Goal: Navigation & Orientation: Find specific page/section

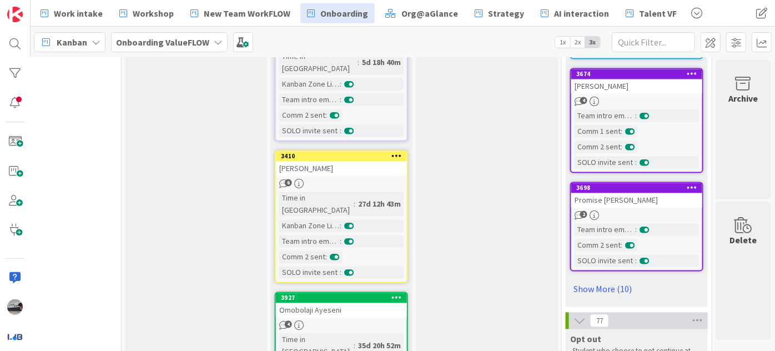
scroll to position [1127, 388]
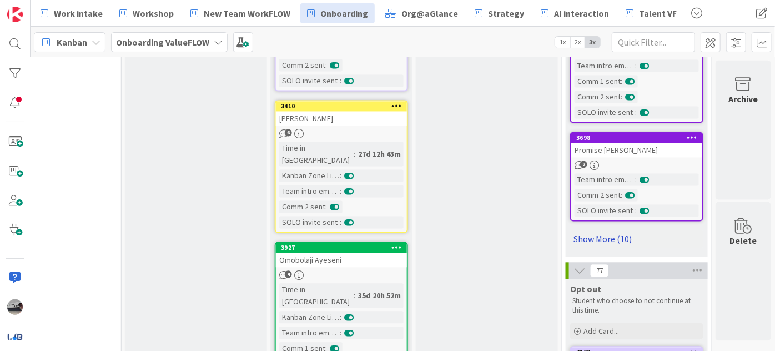
click at [597, 233] on link "Show More (10)" at bounding box center [636, 239] width 133 height 18
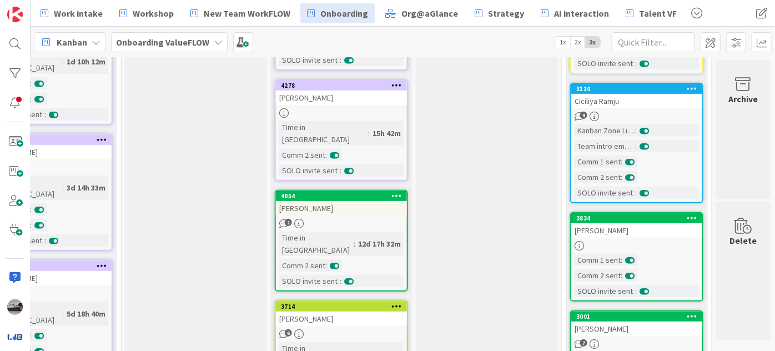
scroll to position [202, 388]
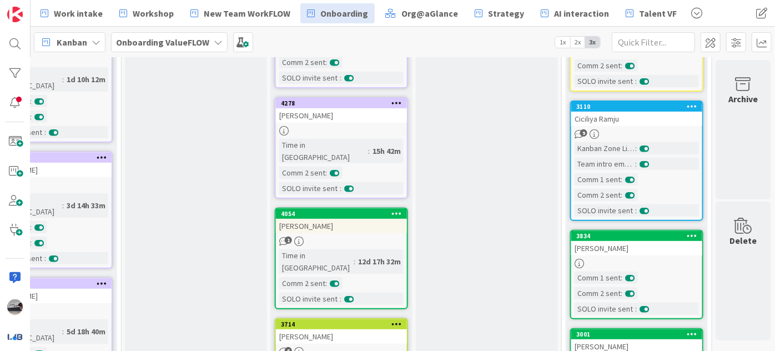
click at [345, 329] on div "[PERSON_NAME]" at bounding box center [341, 336] width 131 height 14
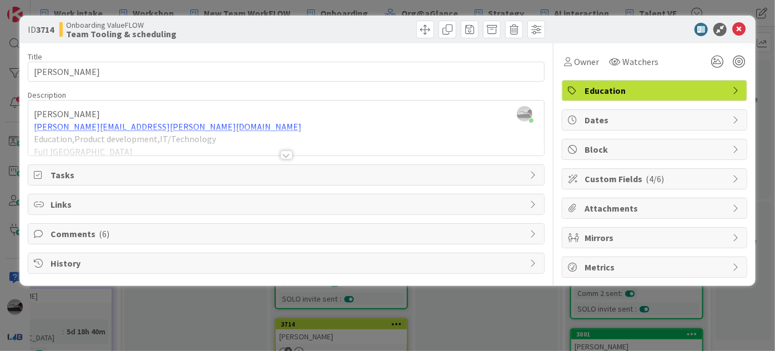
click at [282, 154] on div at bounding box center [286, 154] width 12 height 9
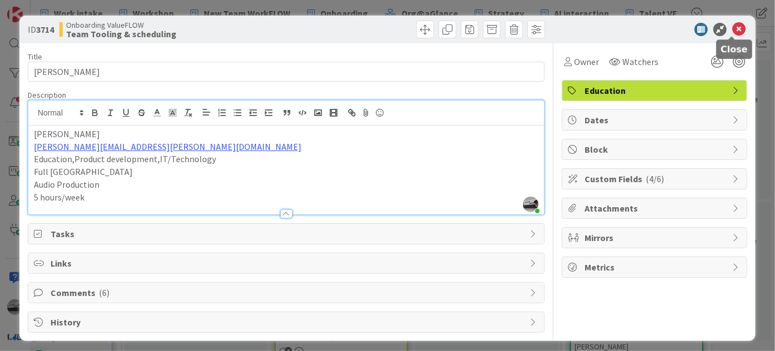
click at [732, 27] on icon at bounding box center [738, 29] width 13 height 13
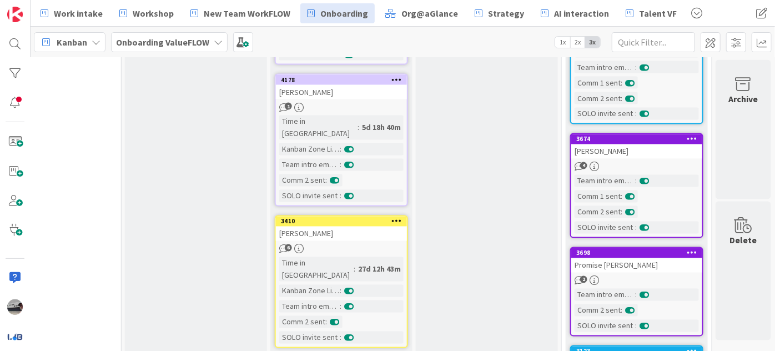
scroll to position [1127, 388]
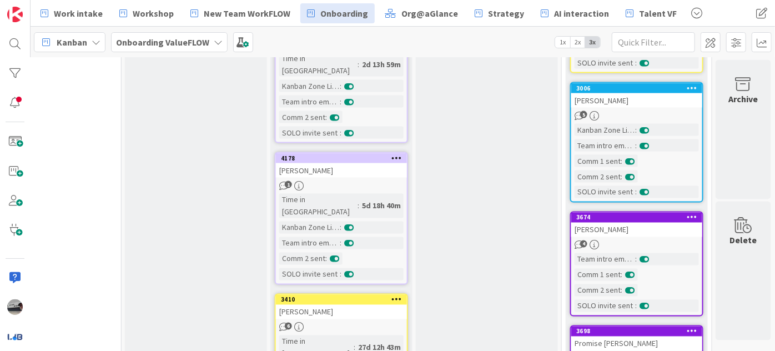
scroll to position [1028, 388]
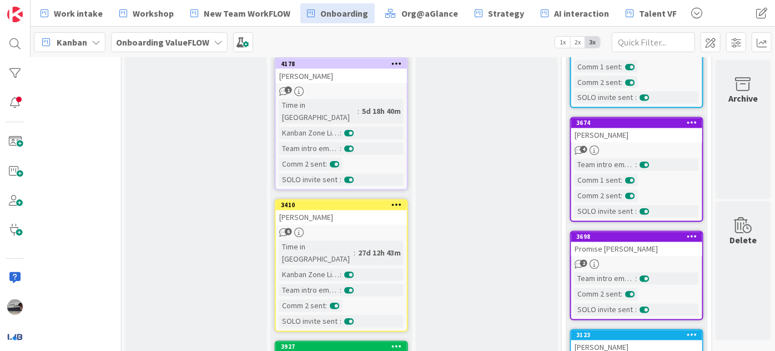
click at [316, 210] on div "[PERSON_NAME]" at bounding box center [341, 217] width 131 height 14
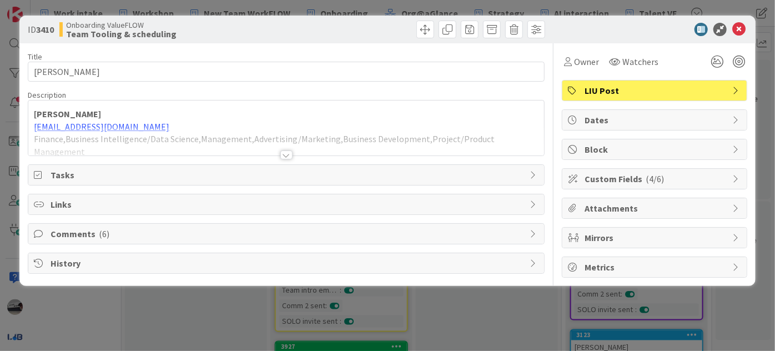
click at [534, 229] on icon at bounding box center [534, 233] width 9 height 9
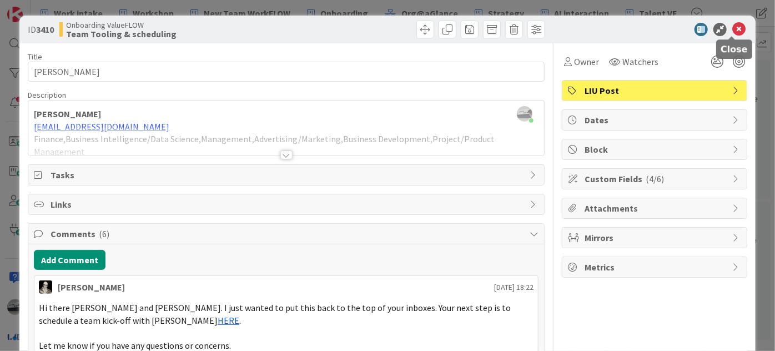
click at [732, 28] on icon at bounding box center [738, 29] width 13 height 13
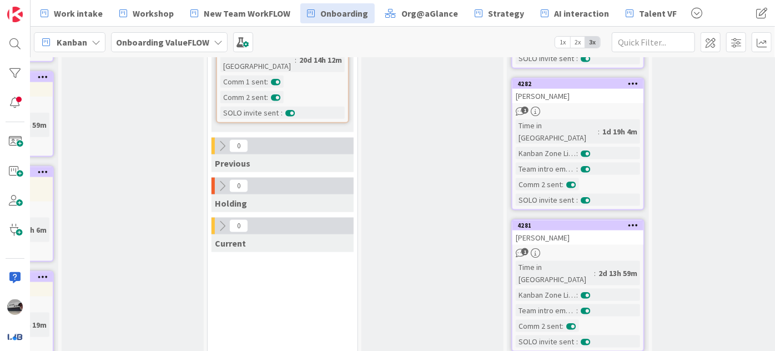
scroll to position [725, 134]
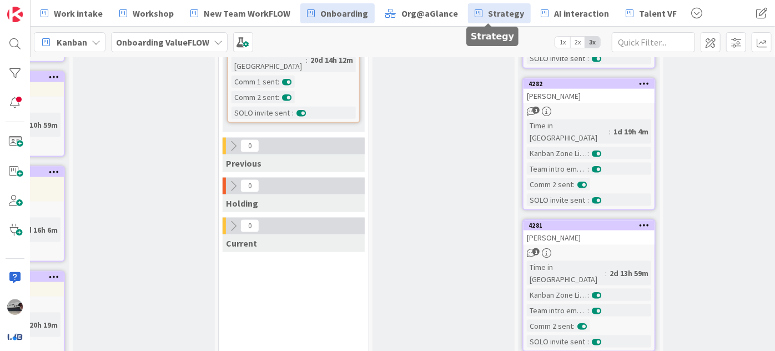
click at [505, 20] on link "Strategy" at bounding box center [499, 13] width 63 height 20
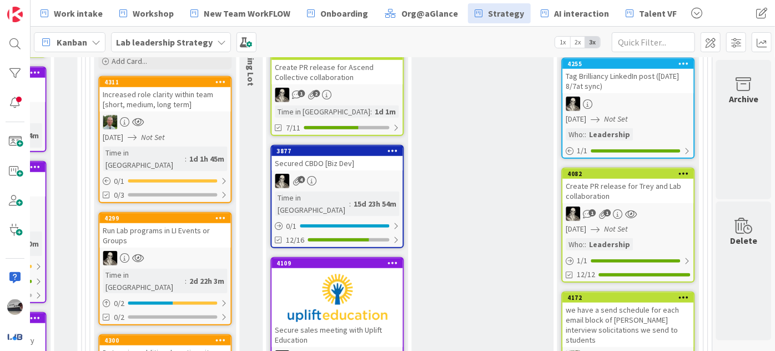
scroll to position [589, 1182]
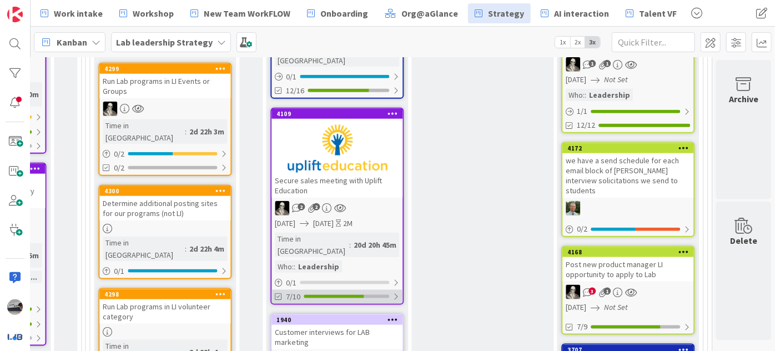
click at [385, 290] on div "7/10" at bounding box center [336, 297] width 131 height 14
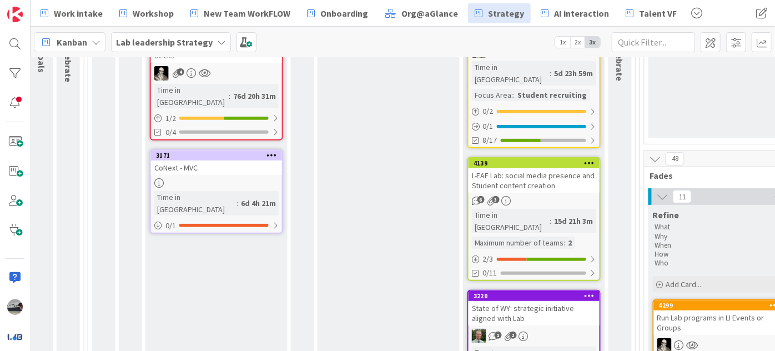
scroll to position [200, 622]
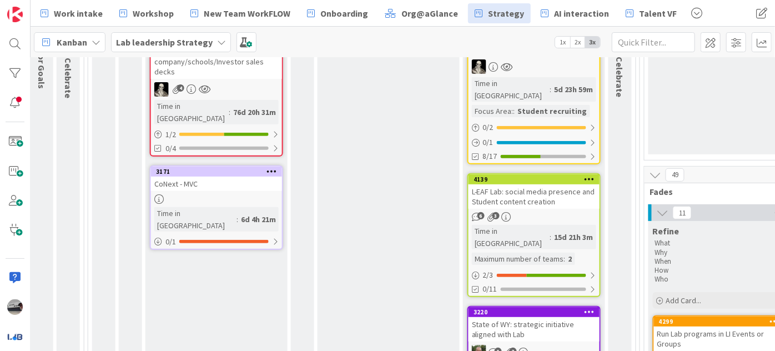
click at [524, 184] on div "L-EAF Lab: social media presence and Student content creation" at bounding box center [534, 196] width 131 height 24
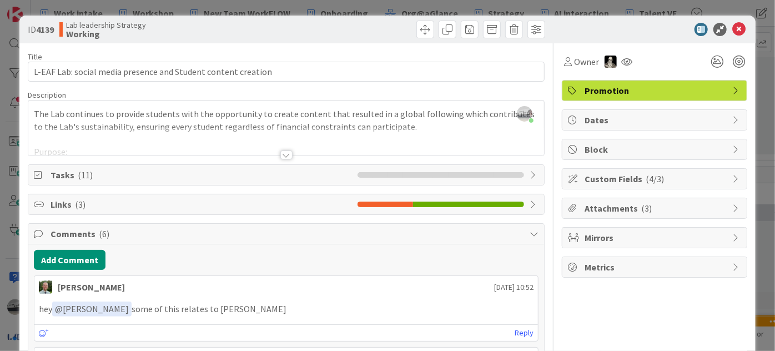
click at [530, 174] on icon at bounding box center [534, 174] width 9 height 9
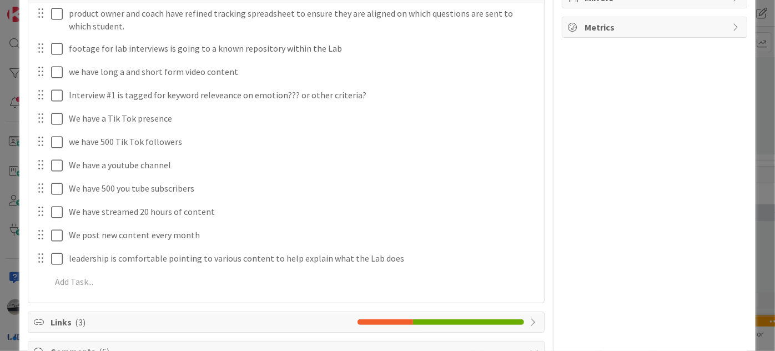
scroll to position [303, 0]
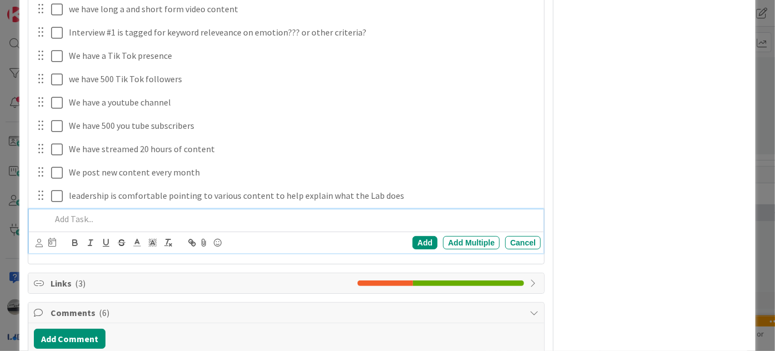
click at [82, 224] on div at bounding box center [294, 218] width 494 height 19
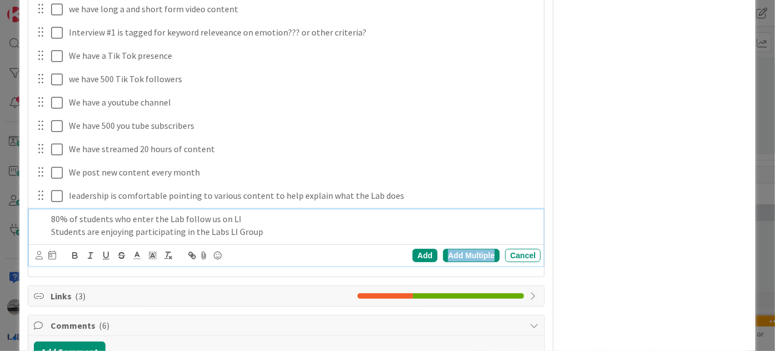
click at [474, 253] on div "Add Multiple" at bounding box center [471, 255] width 57 height 13
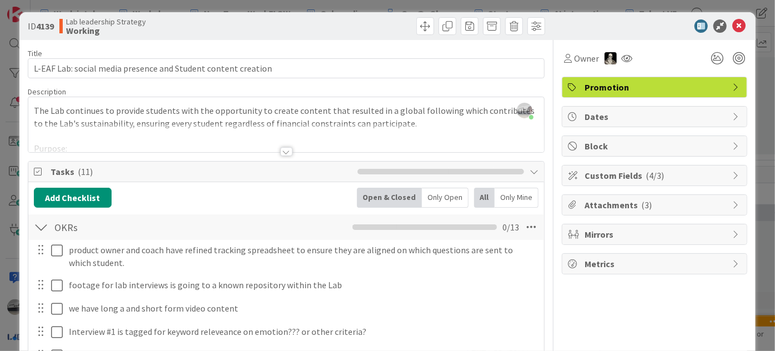
scroll to position [0, 0]
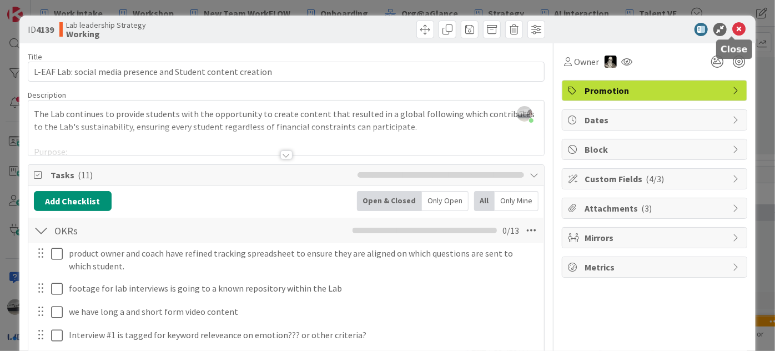
click at [732, 32] on icon at bounding box center [738, 29] width 13 height 13
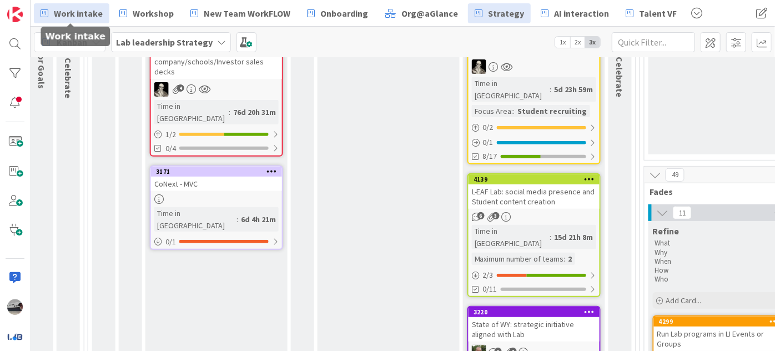
click at [88, 14] on span "Work intake" at bounding box center [78, 13] width 49 height 13
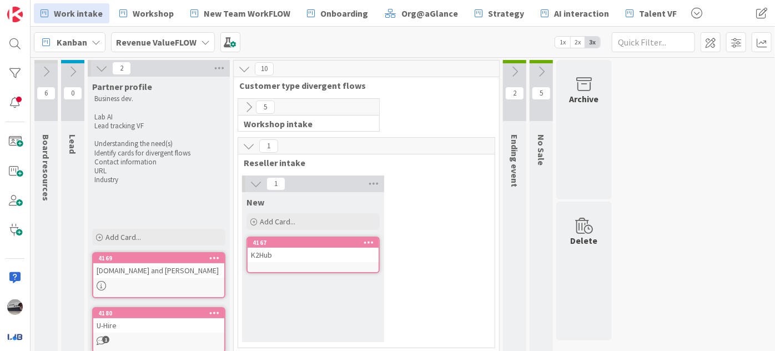
click at [249, 142] on icon at bounding box center [249, 146] width 12 height 12
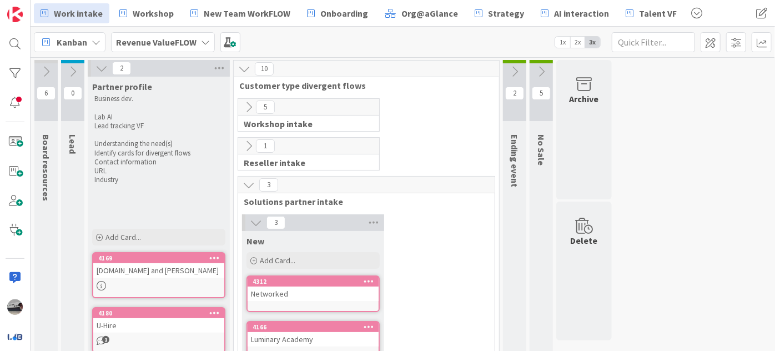
scroll to position [100, 0]
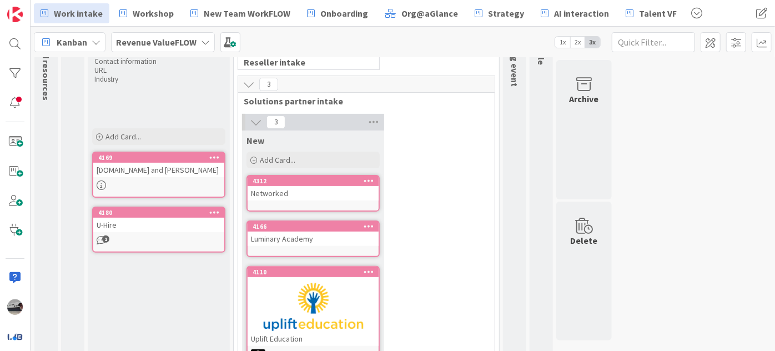
click at [252, 118] on icon at bounding box center [256, 122] width 12 height 12
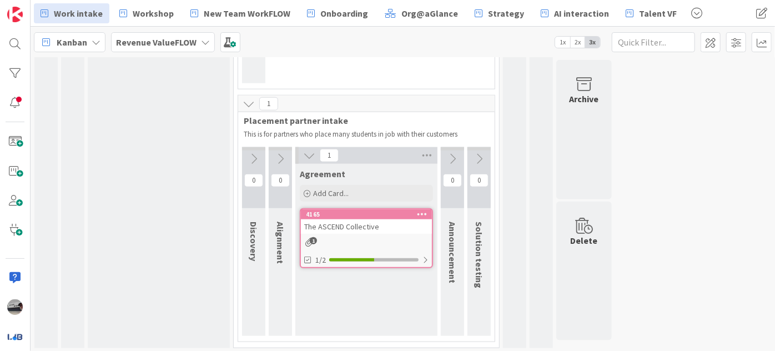
scroll to position [572, 0]
click at [452, 152] on icon at bounding box center [452, 158] width 12 height 12
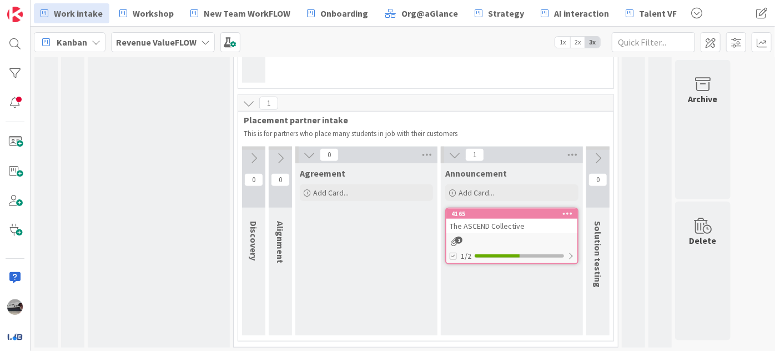
click at [597, 155] on icon at bounding box center [598, 158] width 12 height 12
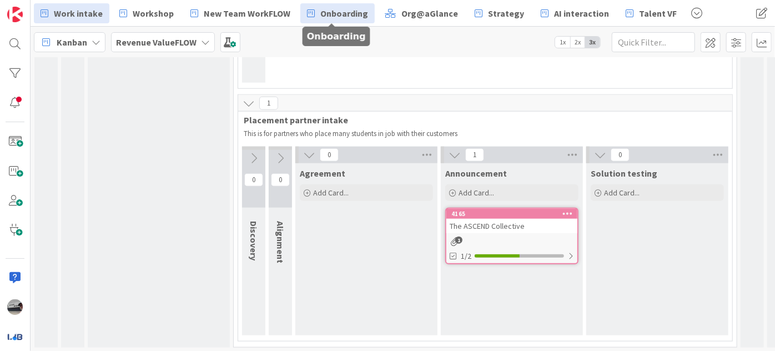
click at [333, 11] on span "Onboarding" at bounding box center [344, 13] width 48 height 13
